Goal: Use online tool/utility: Utilize a website feature to perform a specific function

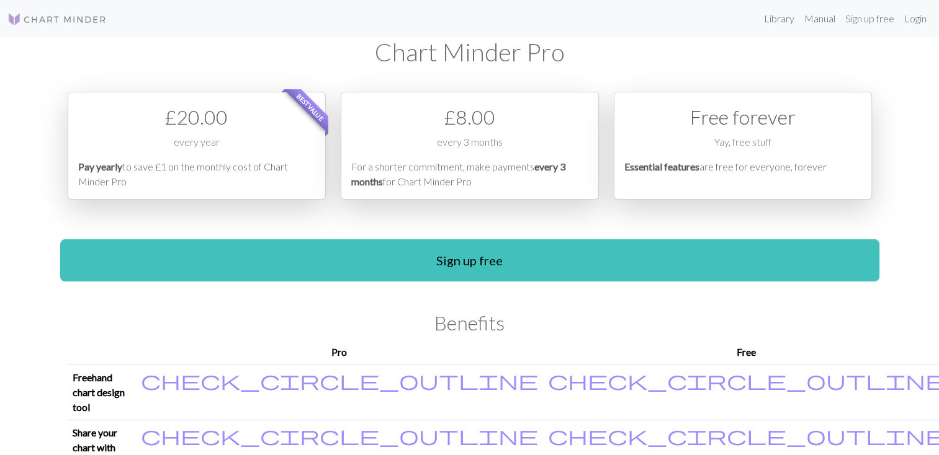
click at [738, 167] on p "Essential features are free for everyone, forever" at bounding box center [742, 174] width 237 height 30
click at [915, 17] on link "Login" at bounding box center [915, 18] width 32 height 25
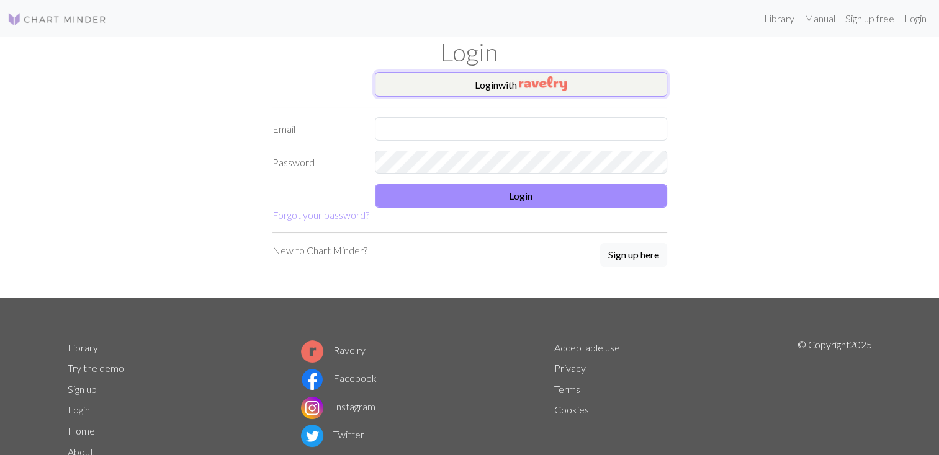
click at [489, 83] on button "Login with" at bounding box center [521, 84] width 292 height 25
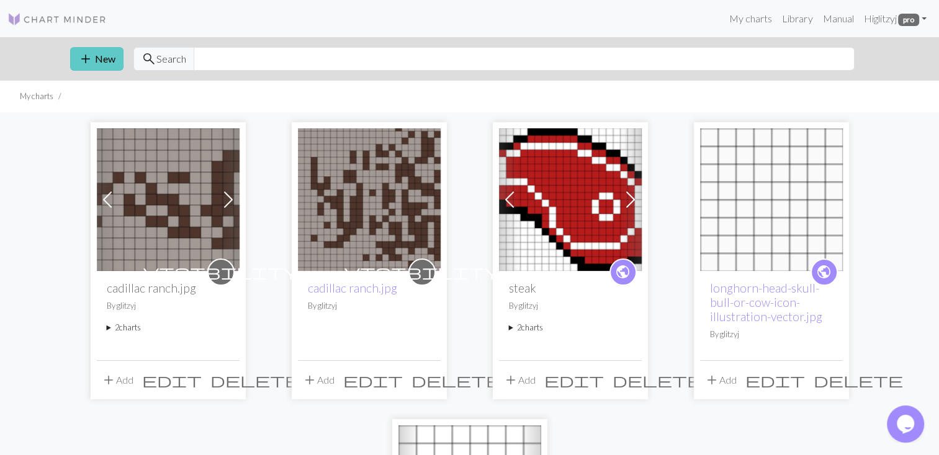
click at [82, 60] on span "add" at bounding box center [85, 58] width 15 height 17
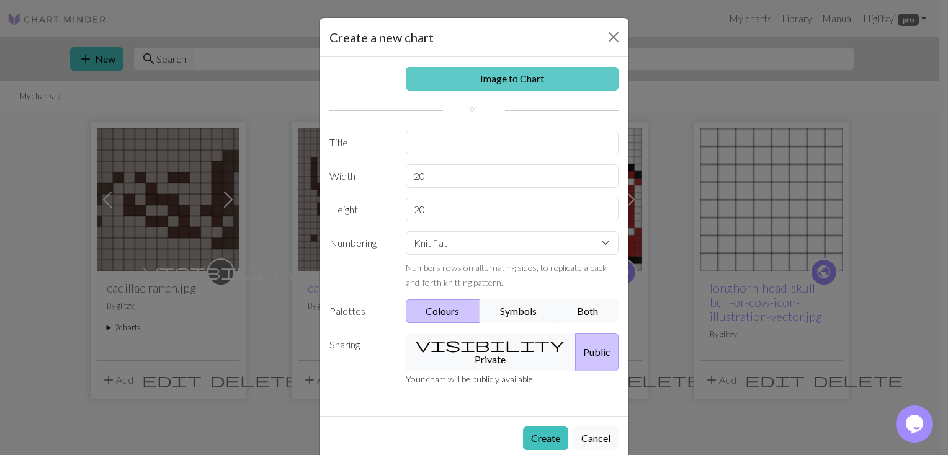
click at [494, 80] on link "Image to Chart" at bounding box center [512, 79] width 213 height 24
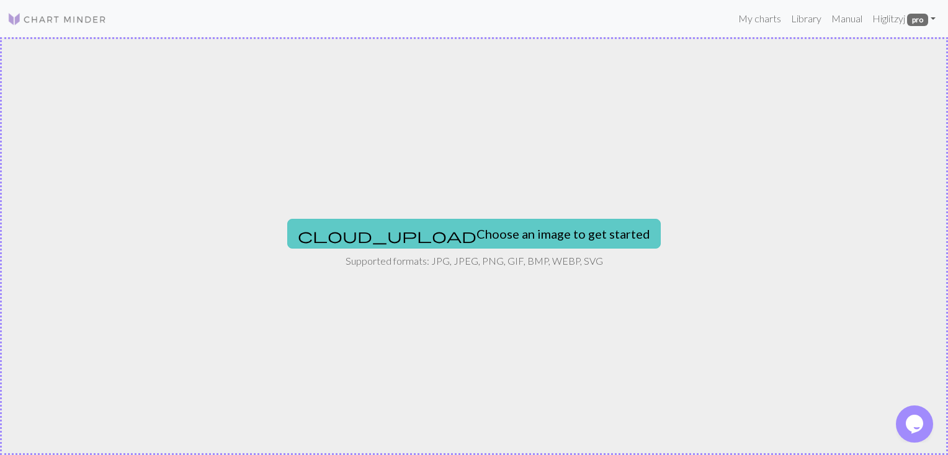
click at [509, 229] on button "cloud_upload Choose an image to get started" at bounding box center [473, 234] width 373 height 30
click at [391, 232] on span "cloud_upload" at bounding box center [387, 235] width 179 height 17
type input "C:\fakepath\GOLDEES IMAGE.jpeg"
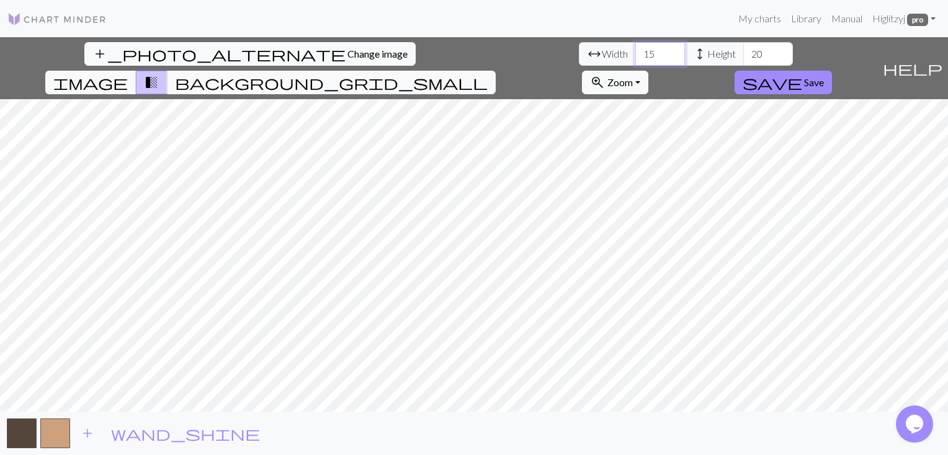
drag, startPoint x: 294, startPoint y: 55, endPoint x: 270, endPoint y: 56, distance: 24.2
click at [579, 56] on div "arrow_range Width 15 height Height 20" at bounding box center [686, 54] width 214 height 24
drag, startPoint x: 288, startPoint y: 55, endPoint x: 264, endPoint y: 56, distance: 24.2
click at [579, 56] on div "arrow_range Width 24 height Height 20" at bounding box center [686, 54] width 214 height 24
type input "48"
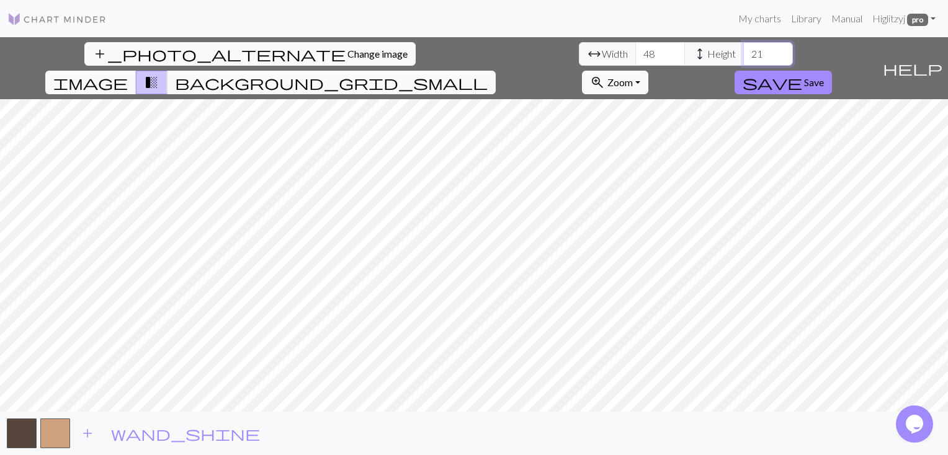
click at [743, 46] on input "21" at bounding box center [768, 54] width 50 height 24
click at [743, 46] on input "22" at bounding box center [768, 54] width 50 height 24
click at [743, 46] on input "23" at bounding box center [768, 54] width 50 height 24
click at [743, 46] on input "24" at bounding box center [768, 54] width 50 height 24
click at [743, 46] on input "25" at bounding box center [768, 54] width 50 height 24
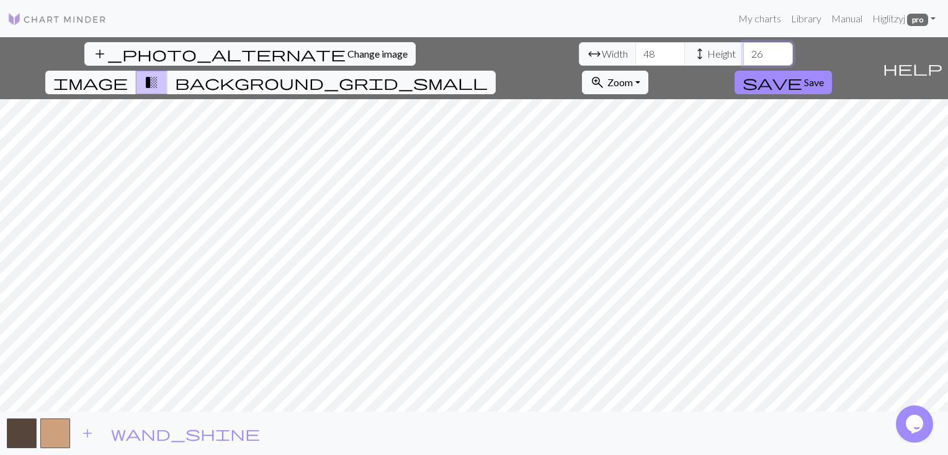
click at [743, 46] on input "26" at bounding box center [768, 54] width 50 height 24
click at [743, 46] on input "27" at bounding box center [768, 54] width 50 height 24
click at [743, 46] on input "28" at bounding box center [768, 54] width 50 height 24
click at [743, 46] on input "29" at bounding box center [768, 54] width 50 height 24
click at [743, 46] on input "30" at bounding box center [768, 54] width 50 height 24
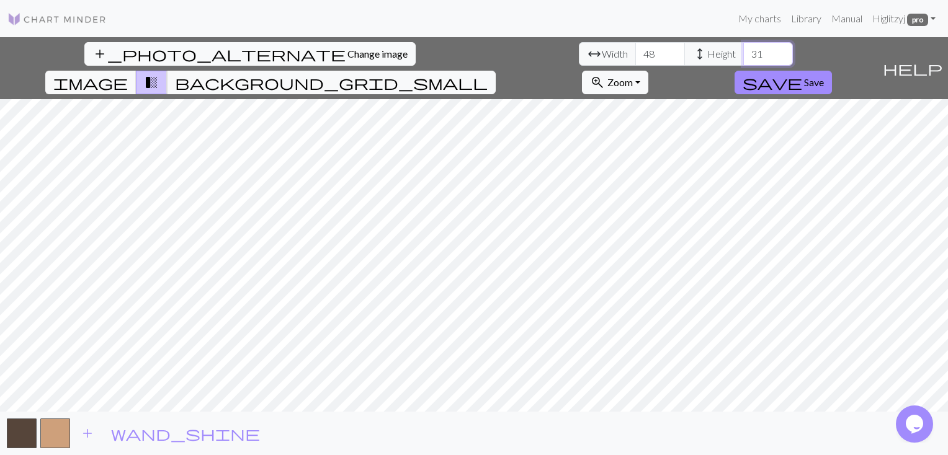
click at [743, 46] on input "31" at bounding box center [768, 54] width 50 height 24
click at [743, 46] on input "32" at bounding box center [768, 54] width 50 height 24
click at [743, 46] on input "33" at bounding box center [768, 54] width 50 height 24
click at [743, 46] on input "34" at bounding box center [768, 54] width 50 height 24
click at [743, 46] on input "35" at bounding box center [768, 54] width 50 height 24
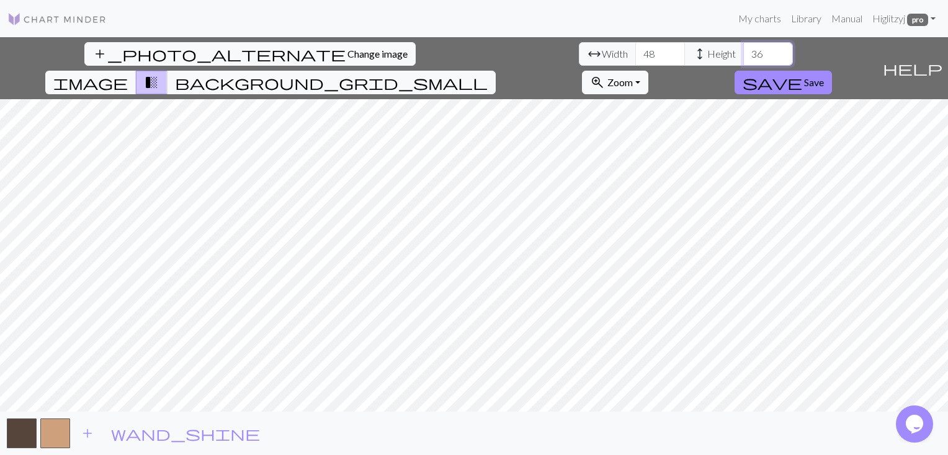
click at [743, 46] on input "36" at bounding box center [768, 54] width 50 height 24
click at [743, 46] on input "37" at bounding box center [768, 54] width 50 height 24
click at [743, 46] on input "38" at bounding box center [768, 54] width 50 height 24
click at [743, 46] on input "39" at bounding box center [768, 54] width 50 height 24
click at [743, 46] on input "40" at bounding box center [768, 54] width 50 height 24
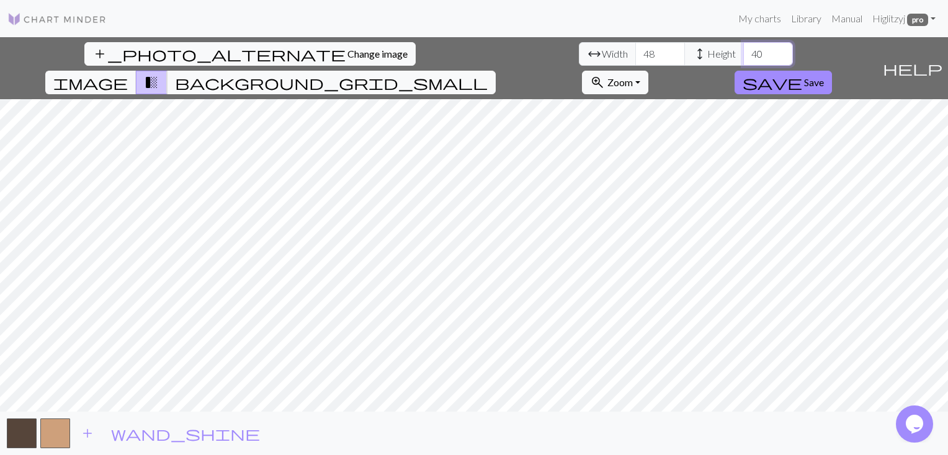
click at [743, 46] on input "41" at bounding box center [768, 54] width 50 height 24
click at [743, 46] on input "42" at bounding box center [768, 54] width 50 height 24
type input "43"
click at [743, 46] on input "43" at bounding box center [768, 54] width 50 height 24
drag, startPoint x: 293, startPoint y: 58, endPoint x: 273, endPoint y: 55, distance: 20.0
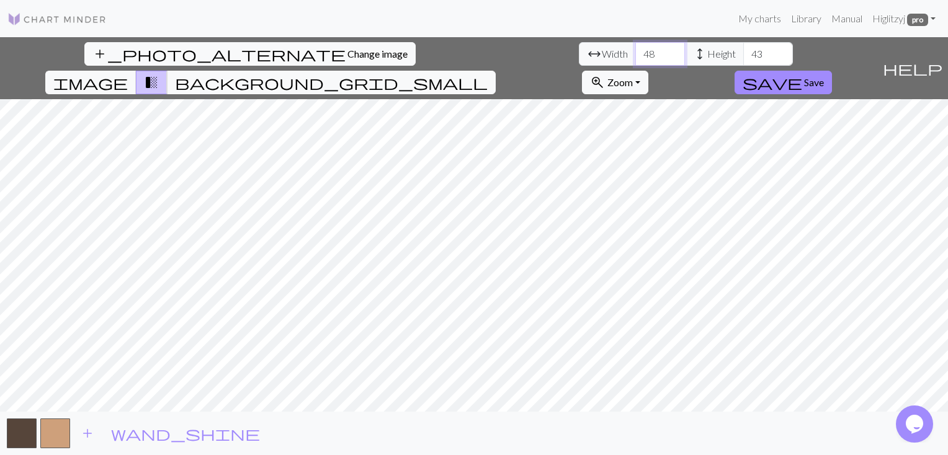
click at [635, 55] on input "48" at bounding box center [660, 54] width 50 height 24
type input "4"
type input "2"
type input "36"
drag, startPoint x: 402, startPoint y: 53, endPoint x: 370, endPoint y: 57, distance: 31.9
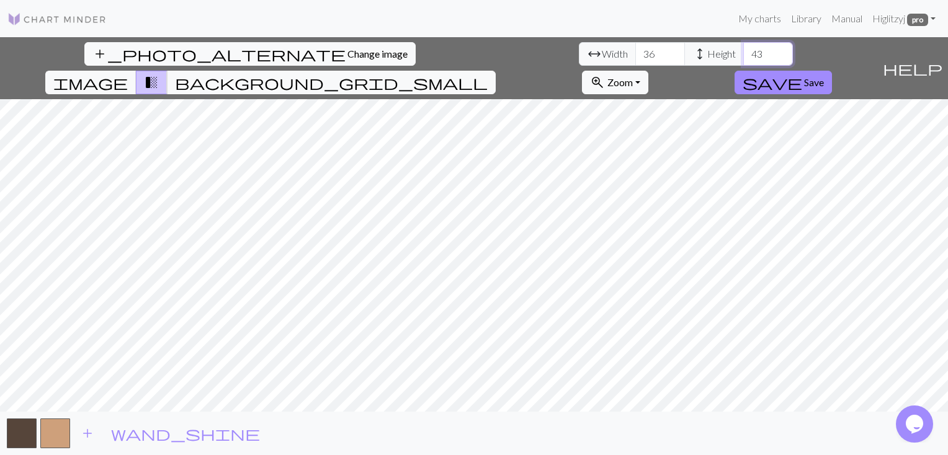
click at [579, 57] on div "arrow_range Width 36 height Height 43" at bounding box center [686, 54] width 214 height 24
type input "48"
click at [488, 74] on span "background_grid_small" at bounding box center [331, 82] width 313 height 17
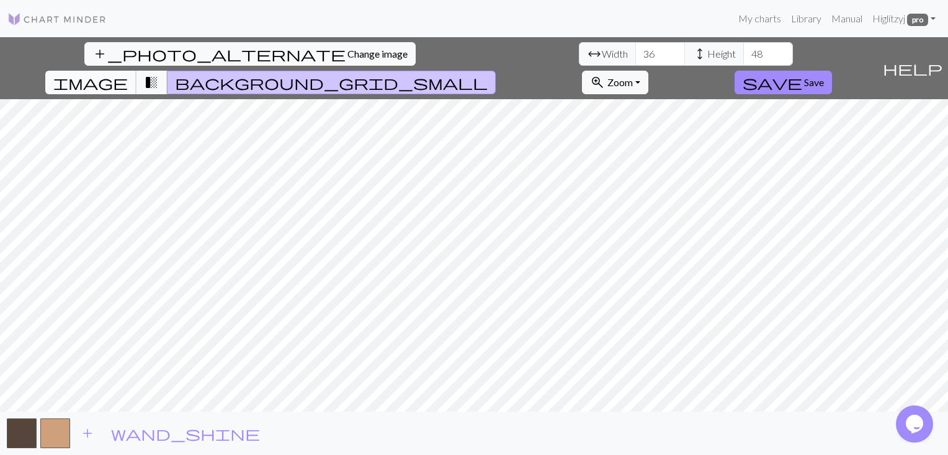
click at [128, 74] on span "image" at bounding box center [90, 82] width 74 height 17
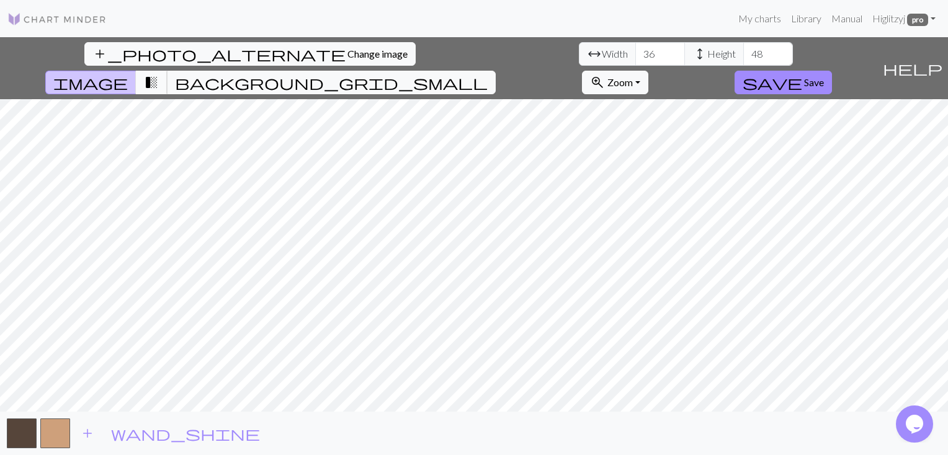
click at [159, 74] on span "transition_fade" at bounding box center [151, 82] width 15 height 17
click at [488, 74] on span "background_grid_small" at bounding box center [331, 82] width 313 height 17
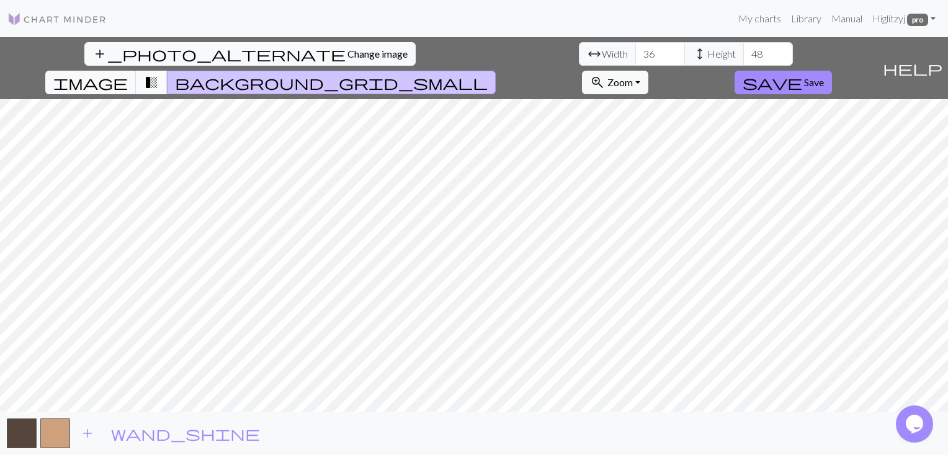
click at [159, 74] on span "transition_fade" at bounding box center [151, 82] width 15 height 17
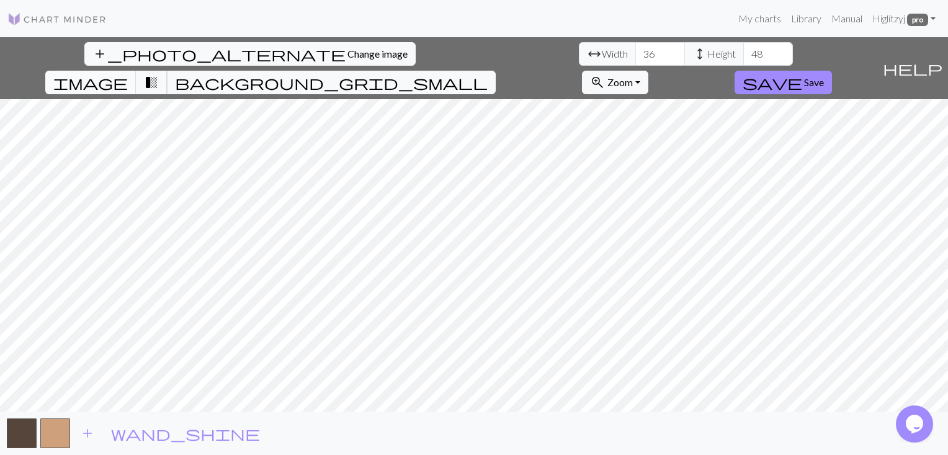
drag, startPoint x: 556, startPoint y: 59, endPoint x: 524, endPoint y: 55, distance: 32.5
click at [496, 71] on div "image transition_fade background_grid_small" at bounding box center [270, 83] width 450 height 24
click at [802, 74] on span "save" at bounding box center [773, 82] width 60 height 17
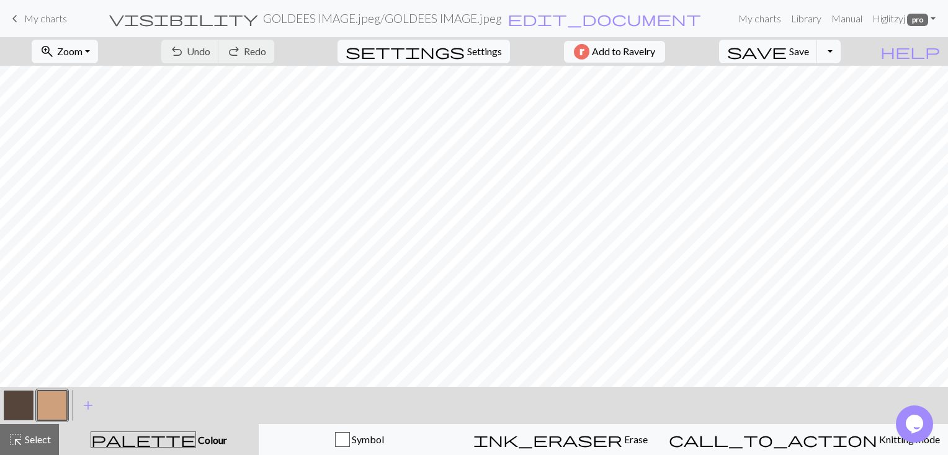
click at [251, 48] on div "undo Undo Undo redo Redo Redo" at bounding box center [218, 51] width 132 height 29
click at [98, 52] on button "zoom_in Zoom Zoom" at bounding box center [65, 52] width 66 height 24
click at [92, 203] on button "200%" at bounding box center [81, 208] width 98 height 20
click at [457, 55] on button "settings Settings" at bounding box center [423, 52] width 172 height 24
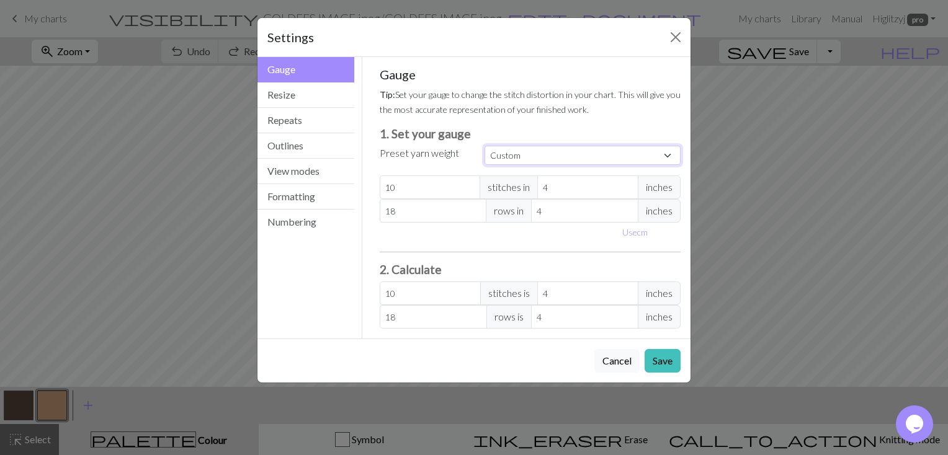
click at [668, 156] on select "Custom Square Lace Light Fingering Fingering Sport Double knit Worsted Aran Bul…" at bounding box center [582, 155] width 196 height 19
select select "worsted"
click at [484, 146] on select "Custom Square Lace Light Fingering Fingering Sport Double knit Worsted Aran Bul…" at bounding box center [582, 155] width 196 height 19
type input "20"
type input "26"
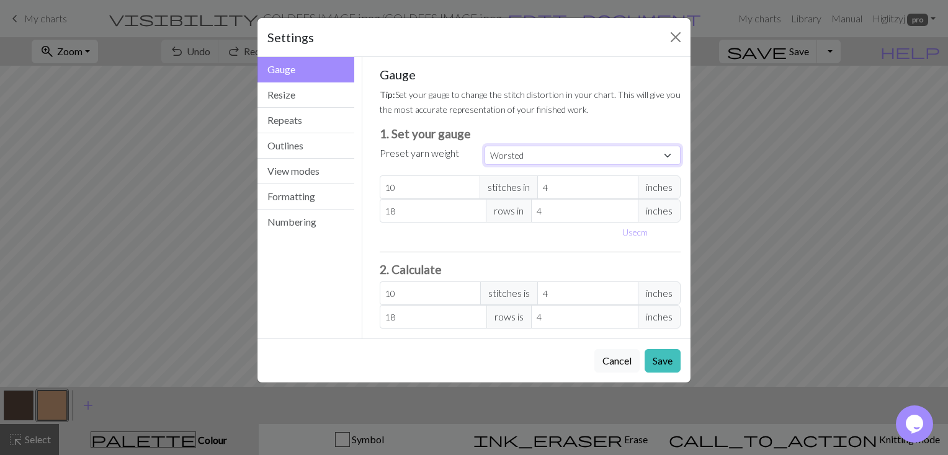
type input "20"
type input "26"
click at [663, 362] on button "Save" at bounding box center [662, 361] width 36 height 24
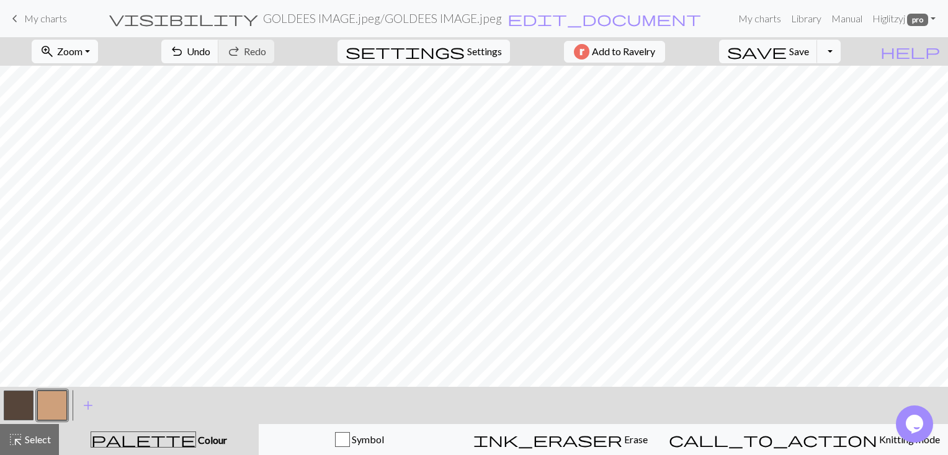
click at [98, 51] on button "zoom_in Zoom Zoom" at bounding box center [65, 52] width 66 height 24
click at [113, 209] on button "200%" at bounding box center [81, 208] width 98 height 20
click at [98, 55] on button "zoom_in Zoom Zoom" at bounding box center [65, 52] width 66 height 24
click at [103, 79] on button "Fit all" at bounding box center [81, 79] width 98 height 20
click at [453, 55] on span "settings" at bounding box center [405, 51] width 119 height 17
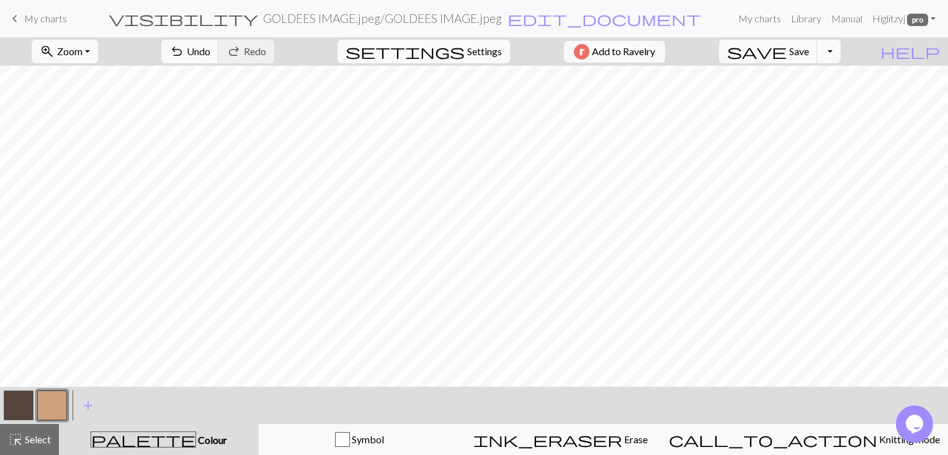
select select "worsted"
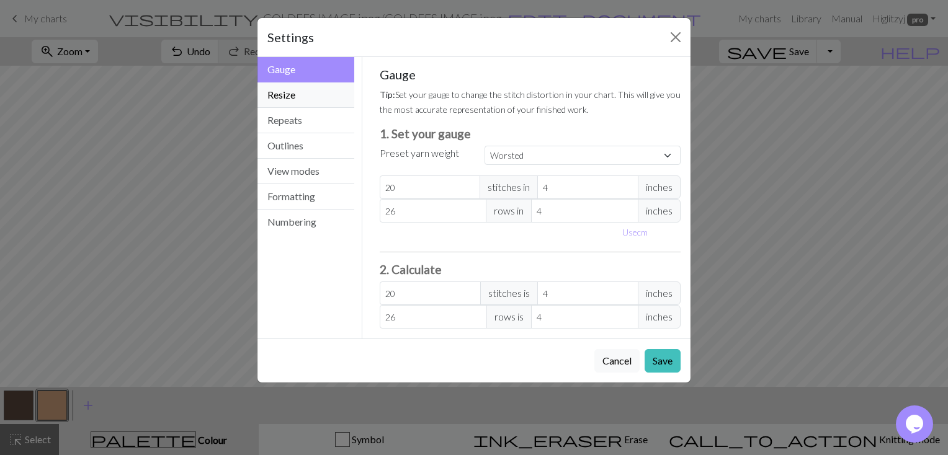
click at [284, 94] on button "Resize" at bounding box center [305, 95] width 97 height 25
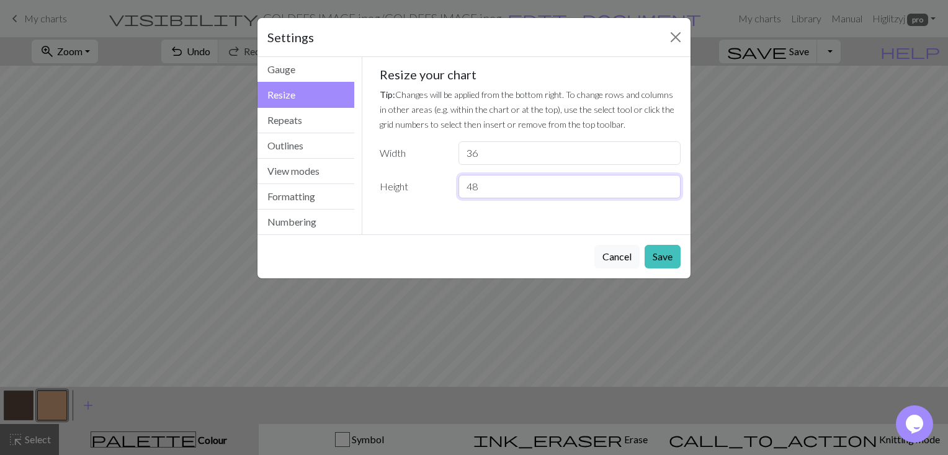
drag, startPoint x: 484, startPoint y: 189, endPoint x: 457, endPoint y: 190, distance: 26.7
click at [457, 190] on div "48" at bounding box center [569, 187] width 237 height 24
type input "36"
click at [660, 254] on button "Save" at bounding box center [662, 257] width 36 height 24
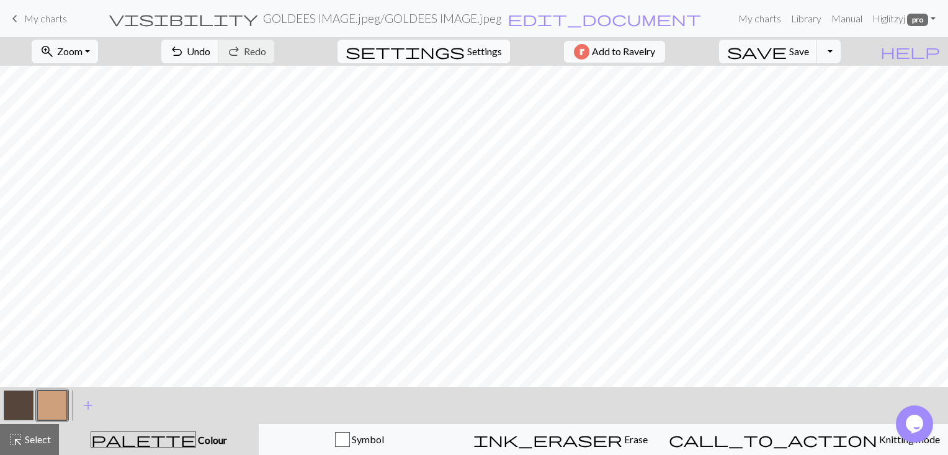
click at [450, 57] on span "settings" at bounding box center [405, 51] width 119 height 17
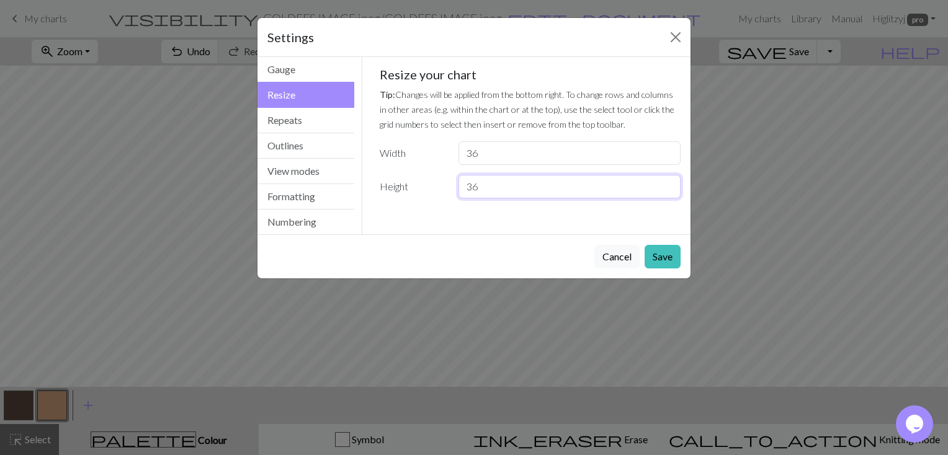
drag, startPoint x: 484, startPoint y: 189, endPoint x: 448, endPoint y: 190, distance: 35.4
click at [448, 190] on div "Height 36" at bounding box center [530, 187] width 316 height 24
type input "24"
click at [666, 262] on button "Save" at bounding box center [662, 257] width 36 height 24
click at [665, 263] on button "Save" at bounding box center [662, 257] width 36 height 24
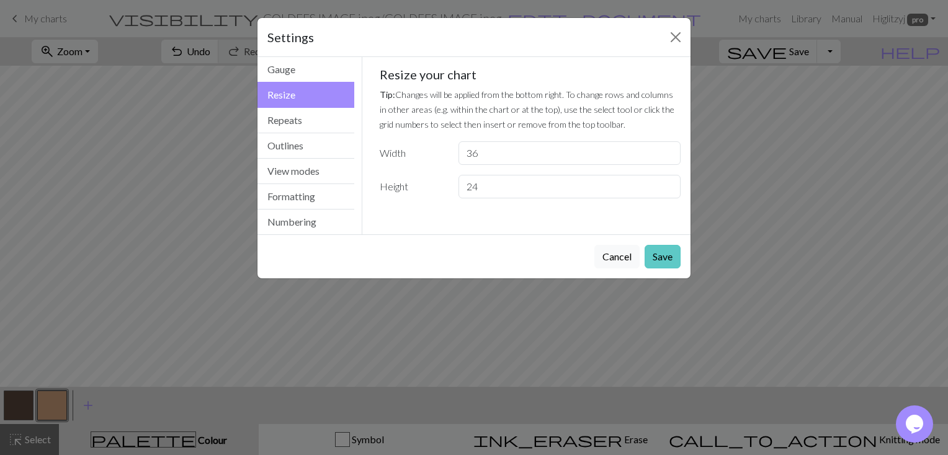
click at [660, 261] on button "Save" at bounding box center [662, 257] width 36 height 24
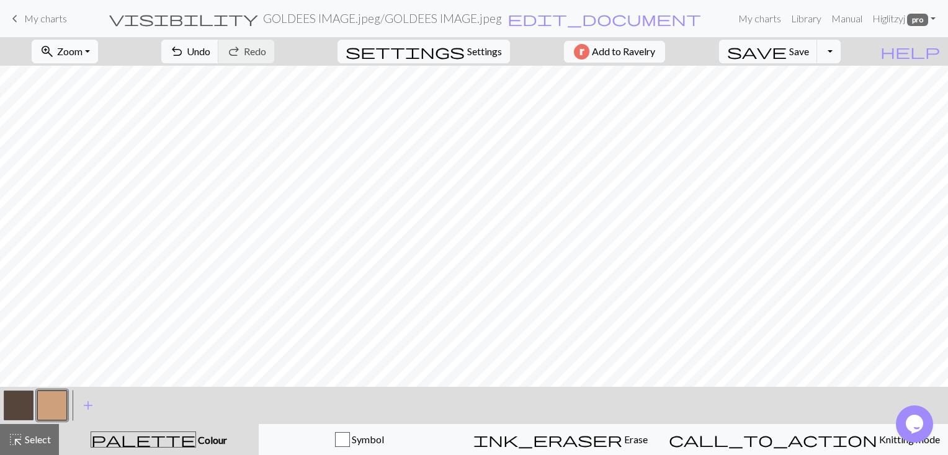
click at [98, 50] on button "zoom_in Zoom Zoom" at bounding box center [65, 52] width 66 height 24
click at [109, 209] on button "200%" at bounding box center [81, 208] width 98 height 20
click at [98, 53] on button "zoom_in Zoom Zoom" at bounding box center [65, 52] width 66 height 24
click at [94, 118] on button "Fit height" at bounding box center [81, 119] width 98 height 20
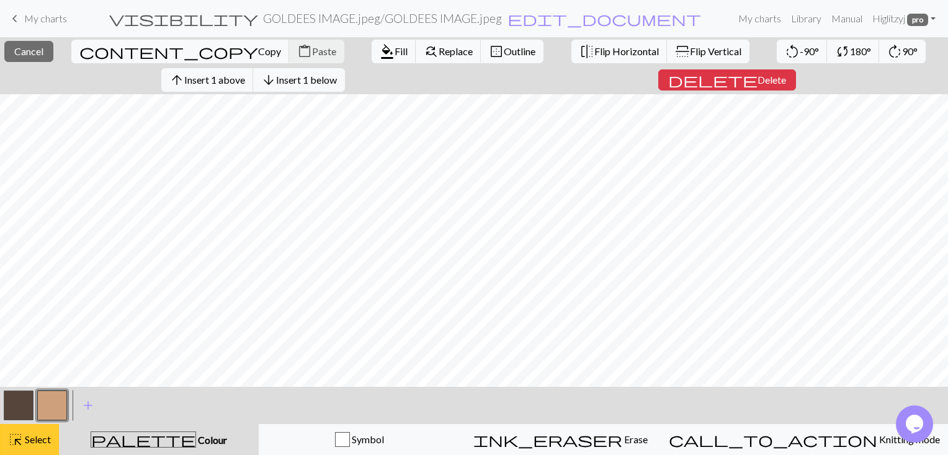
click at [43, 432] on button "highlight_alt Select Select" at bounding box center [29, 439] width 59 height 31
